Goal: Task Accomplishment & Management: Manage account settings

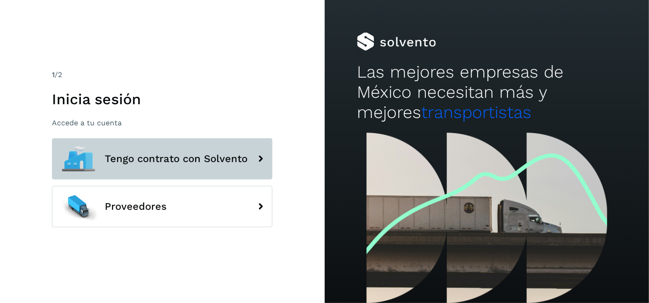
click at [218, 163] on span "Tengo contrato con Solvento" at bounding box center [176, 158] width 143 height 11
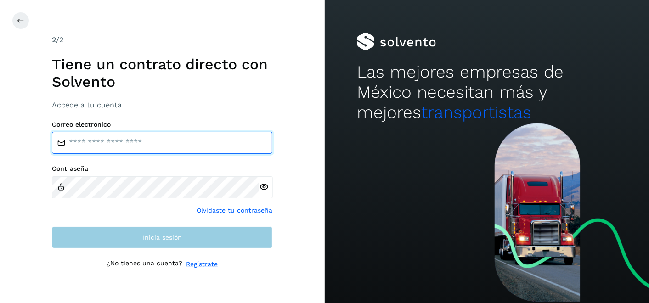
type input "**********"
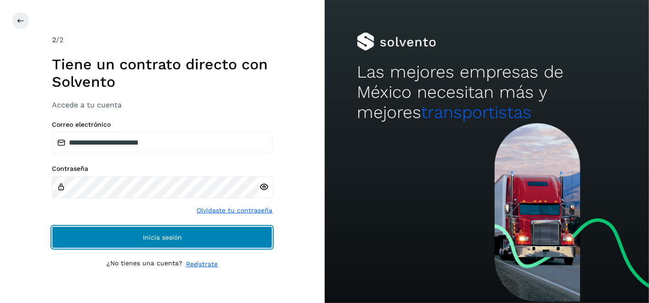
click at [186, 236] on button "Inicia sesión" at bounding box center [162, 237] width 220 height 22
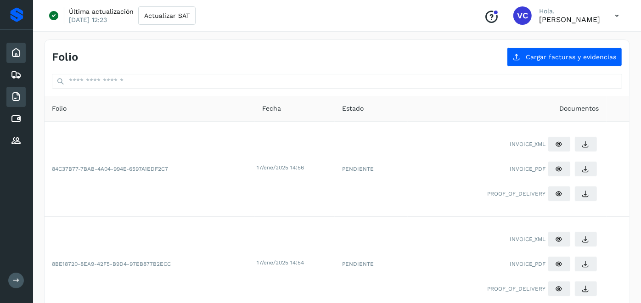
click at [25, 53] on div "Inicio" at bounding box center [15, 53] width 19 height 20
